Goal: Task Accomplishment & Management: Use online tool/utility

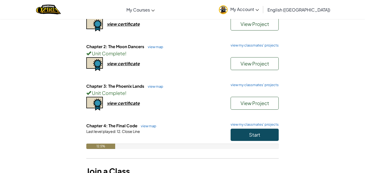
scroll to position [80, 0]
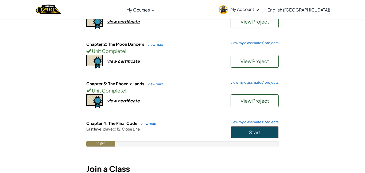
click at [258, 137] on button "Start" at bounding box center [254, 132] width 48 height 12
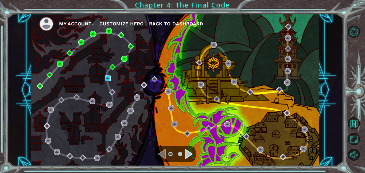
click at [109, 79] on img at bounding box center [108, 78] width 6 height 6
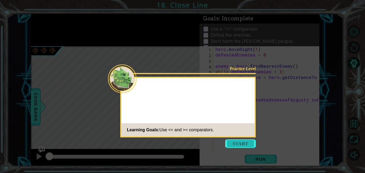
click at [238, 143] on button "Start" at bounding box center [240, 143] width 30 height 9
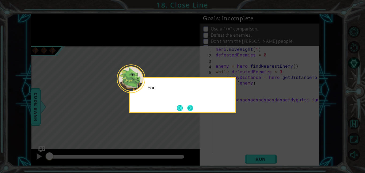
click at [193, 107] on button "Next" at bounding box center [189, 107] width 7 height 7
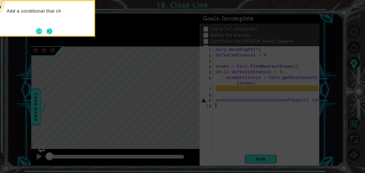
click at [52, 30] on button "Next" at bounding box center [49, 31] width 6 height 6
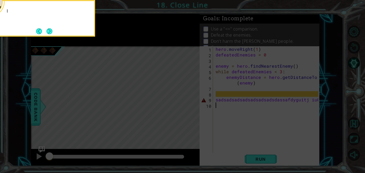
click at [58, 29] on div "I" at bounding box center [41, 18] width 107 height 37
click at [54, 30] on button "Next" at bounding box center [49, 31] width 10 height 10
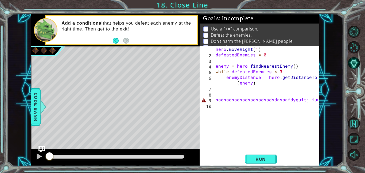
click at [293, 100] on div "hero . moveRight ( 1 ) defeatedEnemies = 0 enemy = hero . findNearestEnemy ( ) …" at bounding box center [267, 105] width 106 height 118
type textarea "sadsadsadsadsadsadsadsdassafdyguitj iu0"
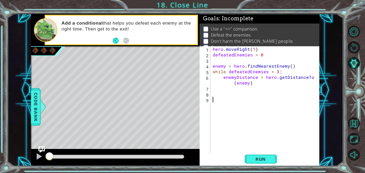
click at [237, 88] on div "hero . moveRight ( 1 ) defeatedEnemies = 0 enemy = hero . findNearestEnemy ( ) …" at bounding box center [265, 105] width 109 height 118
click at [256, 85] on div "hero . moveRight ( 1 ) defeatedEnemies = 0 enemy = hero . findNearestEnemy ( ) …" at bounding box center [265, 105] width 109 height 118
type textarea "enemyDistance = hero.getDistanceTo(enemy)"
click at [250, 91] on div "hero . moveRight ( 1 ) defeatedEnemies = 0 enemy = hero . findNearestEnemy ( ) …" at bounding box center [265, 105] width 109 height 118
click at [249, 87] on div "hero . moveRight ( 1 ) defeatedEnemies = 0 enemy = hero . findNearestEnemy ( ) …" at bounding box center [265, 105] width 109 height 118
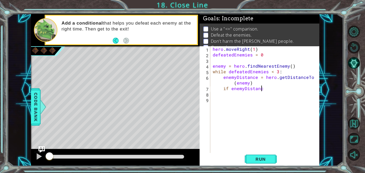
scroll to position [0, 3]
type textarea "if enemyDistance"
